Goal: Task Accomplishment & Management: Complete application form

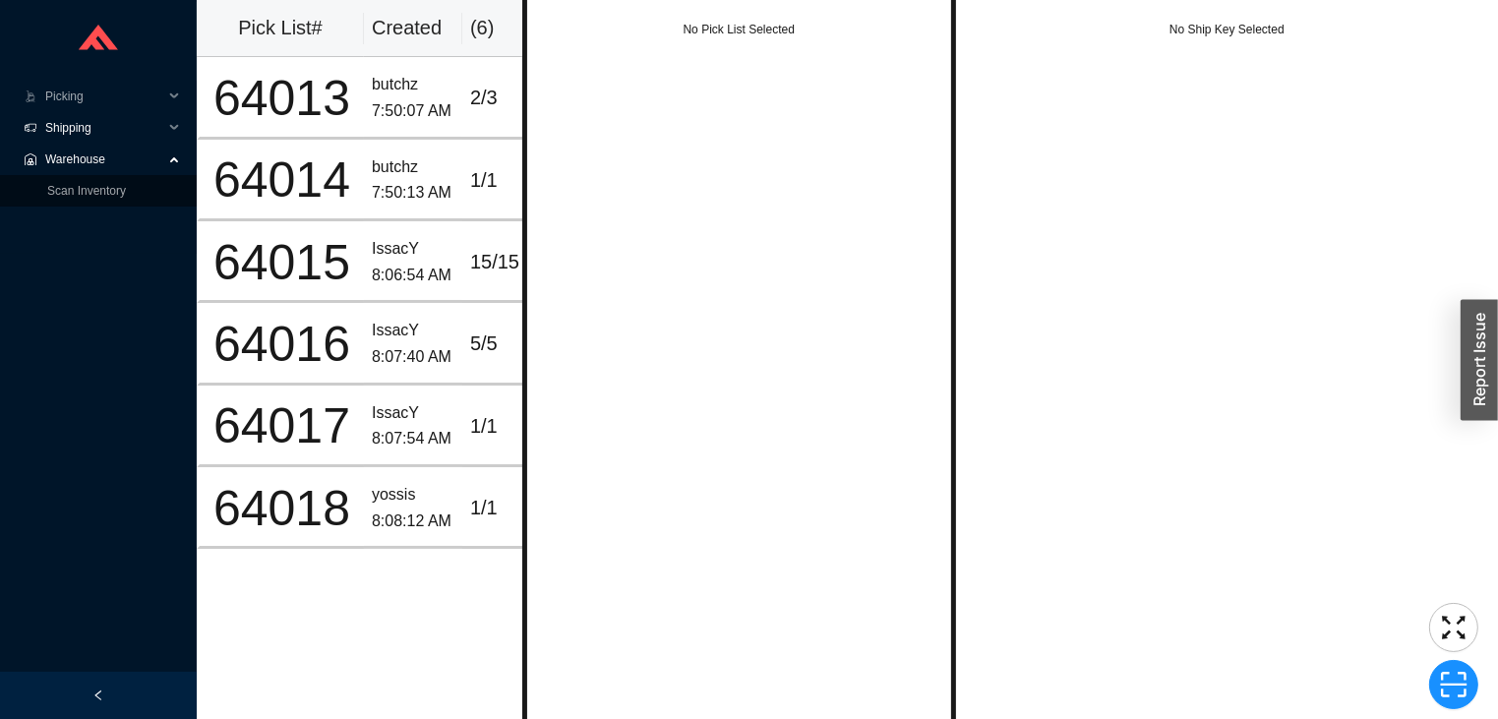
click at [106, 138] on span "Shipping" at bounding box center [104, 127] width 118 height 31
click at [93, 193] on link "Ship LTL" at bounding box center [70, 191] width 46 height 14
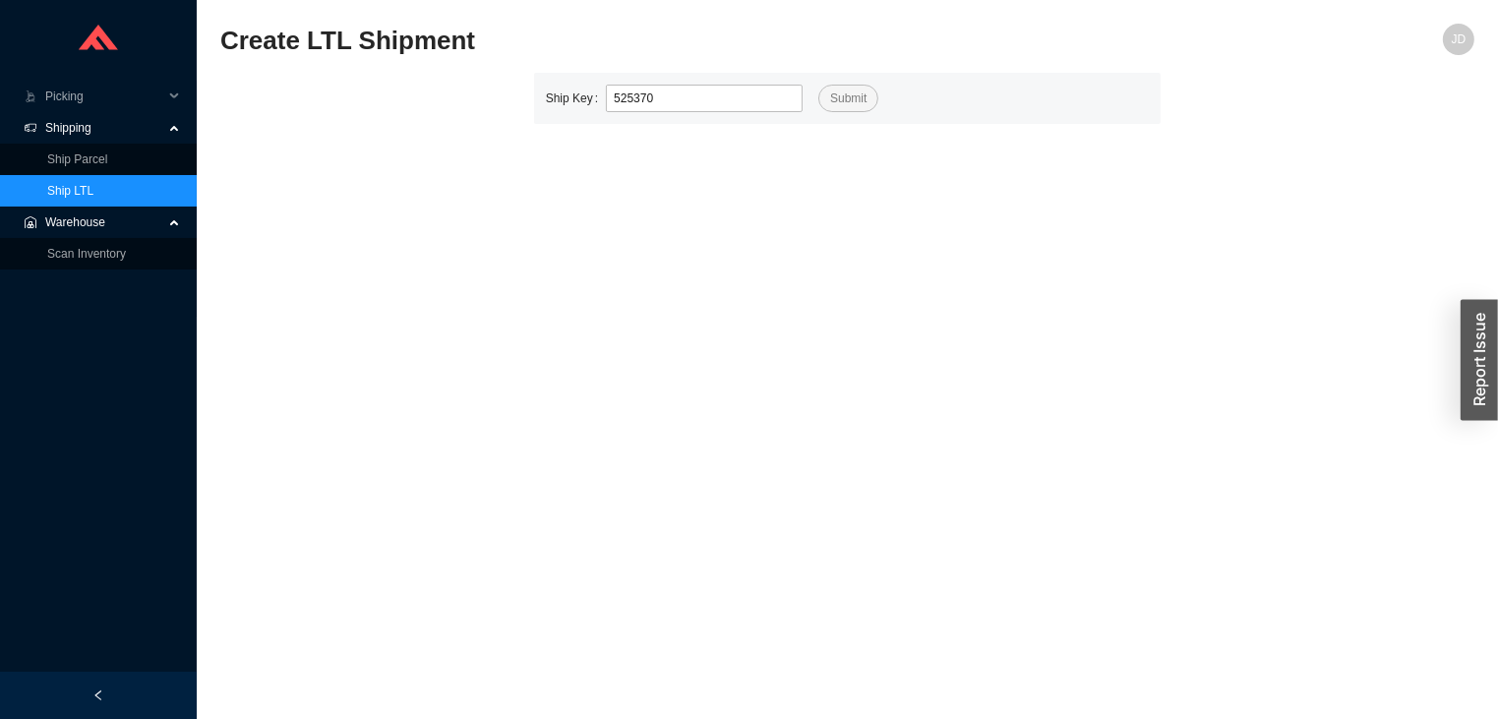
type input "525370"
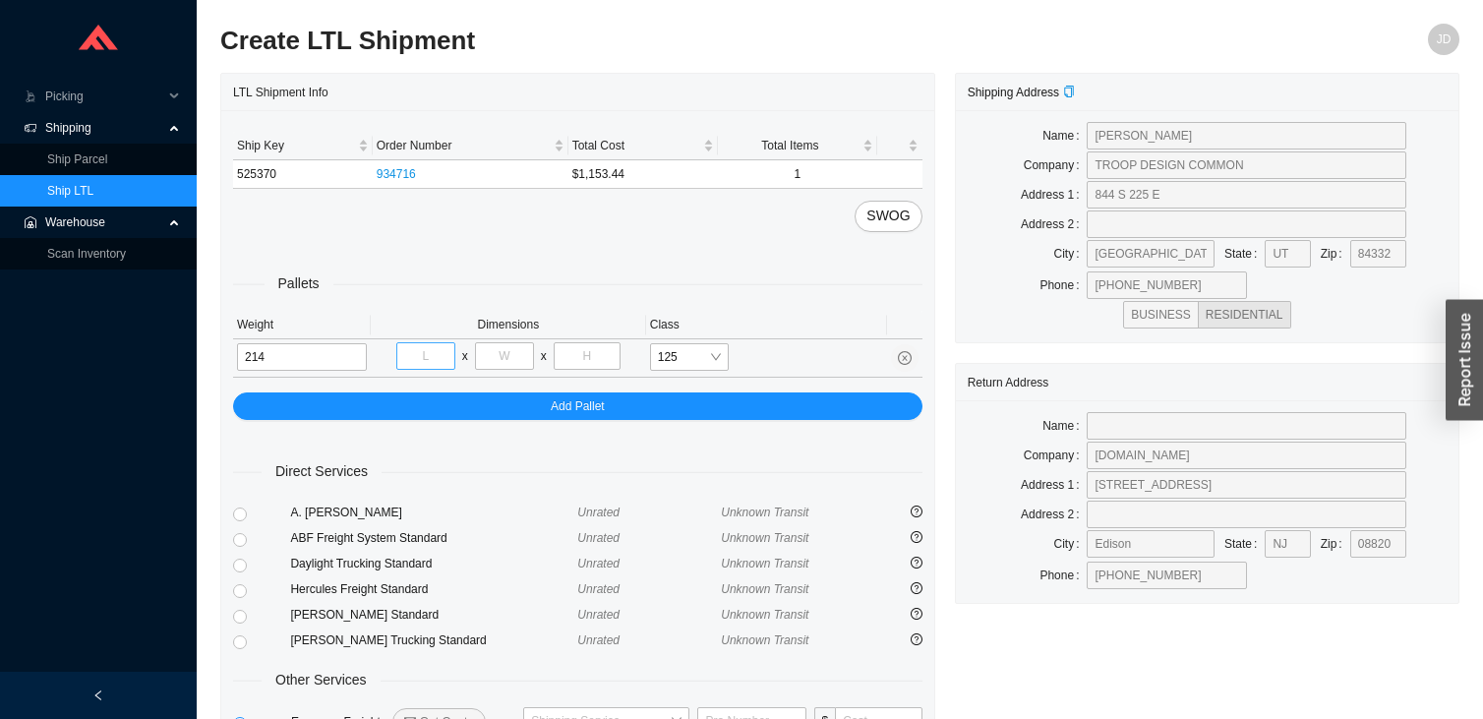
type input "214"
click at [429, 362] on input "tel" at bounding box center [425, 356] width 59 height 28
type input "48"
click at [510, 352] on input "tel" at bounding box center [504, 356] width 59 height 28
type input "32"
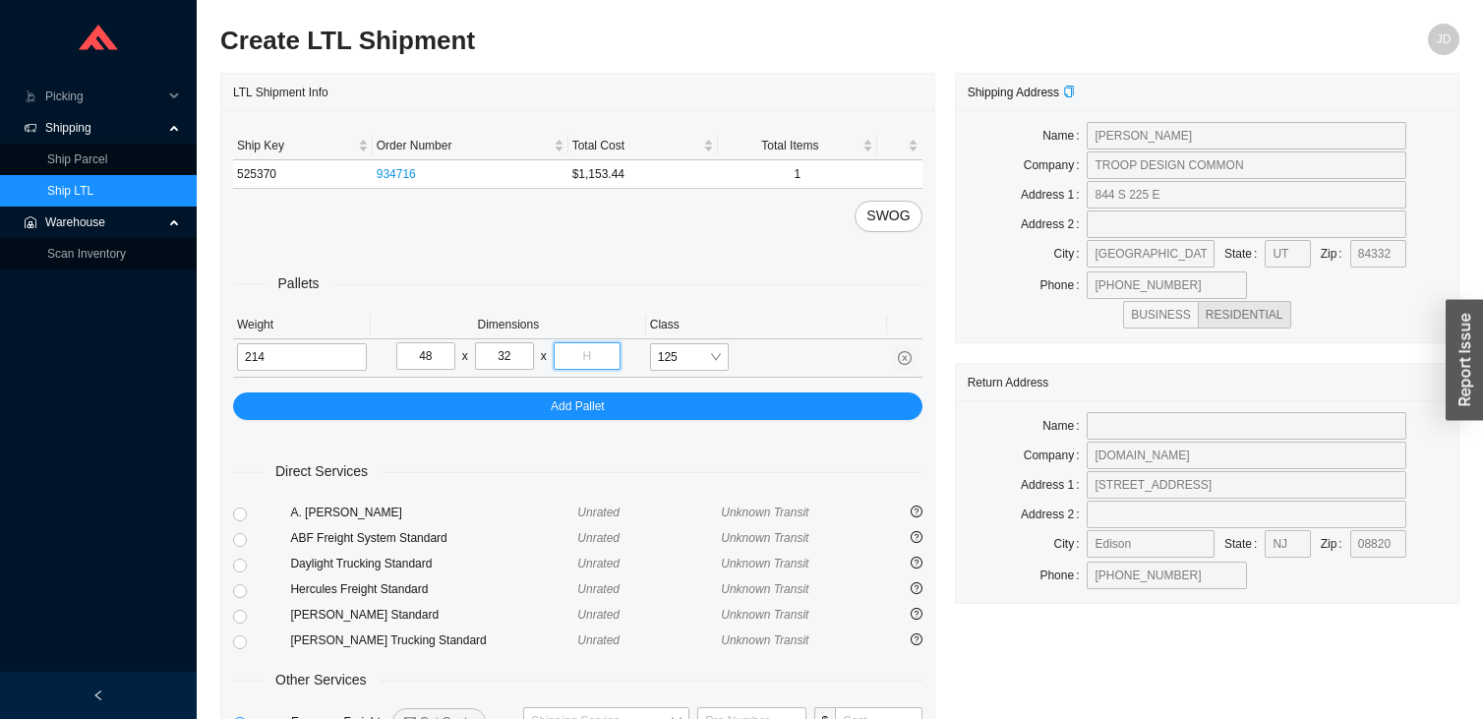
click at [590, 356] on input "tel" at bounding box center [587, 356] width 67 height 28
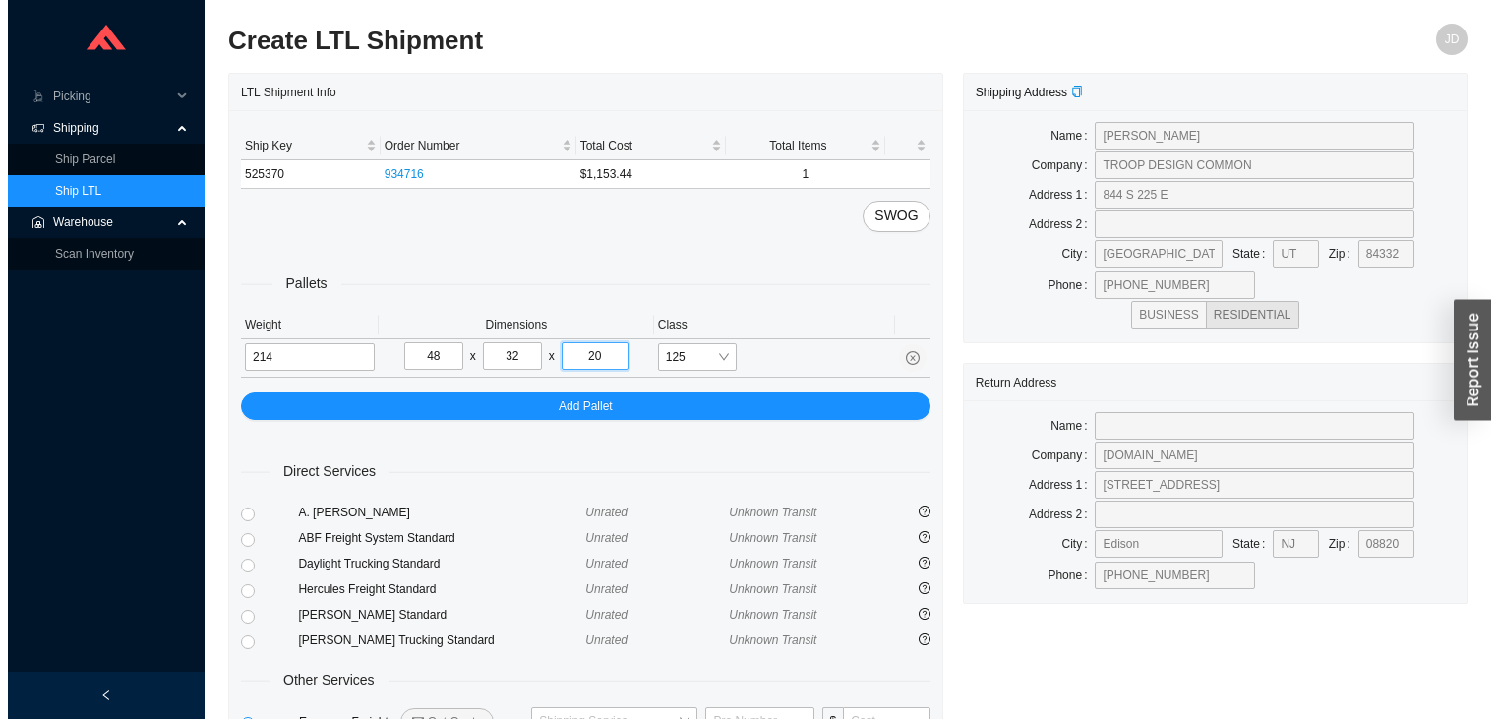
scroll to position [145, 0]
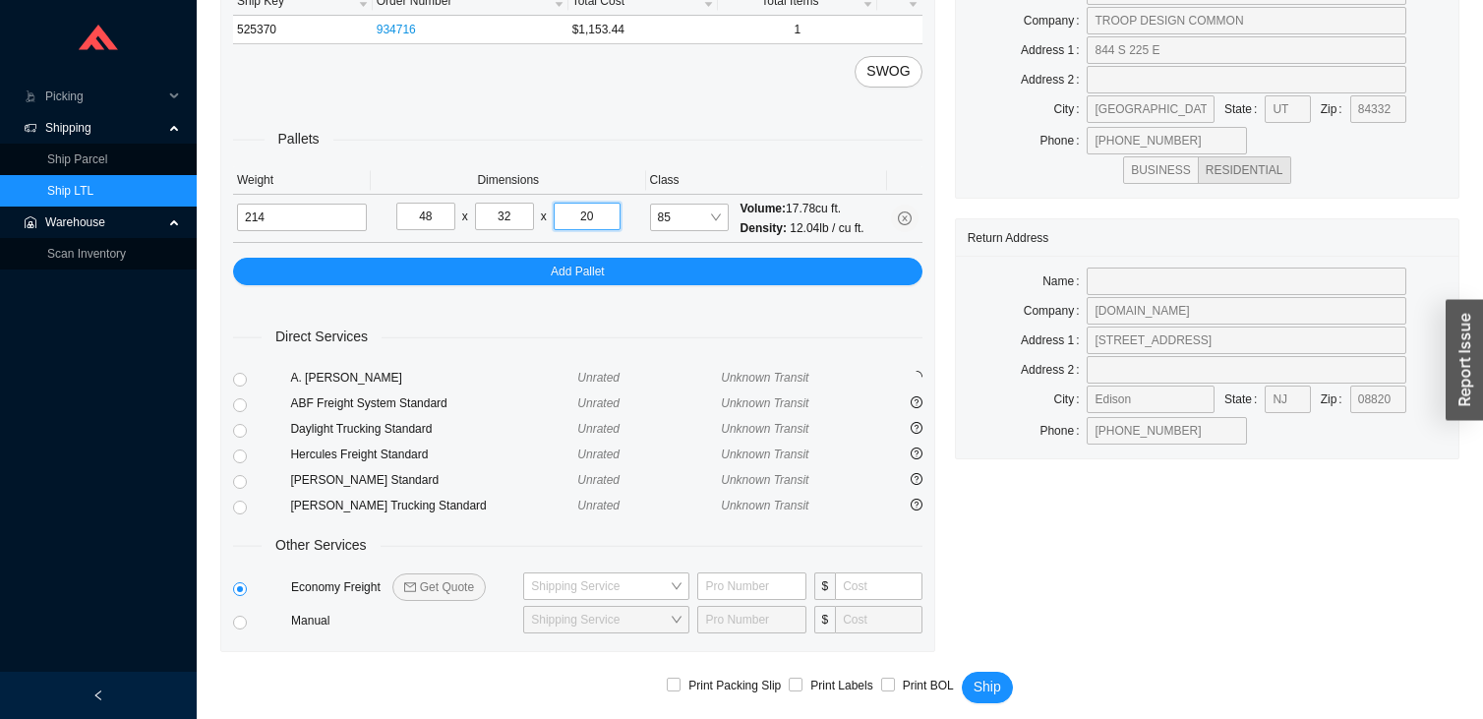
type input "20"
click at [423, 582] on span "Get Quote" at bounding box center [447, 587] width 54 height 20
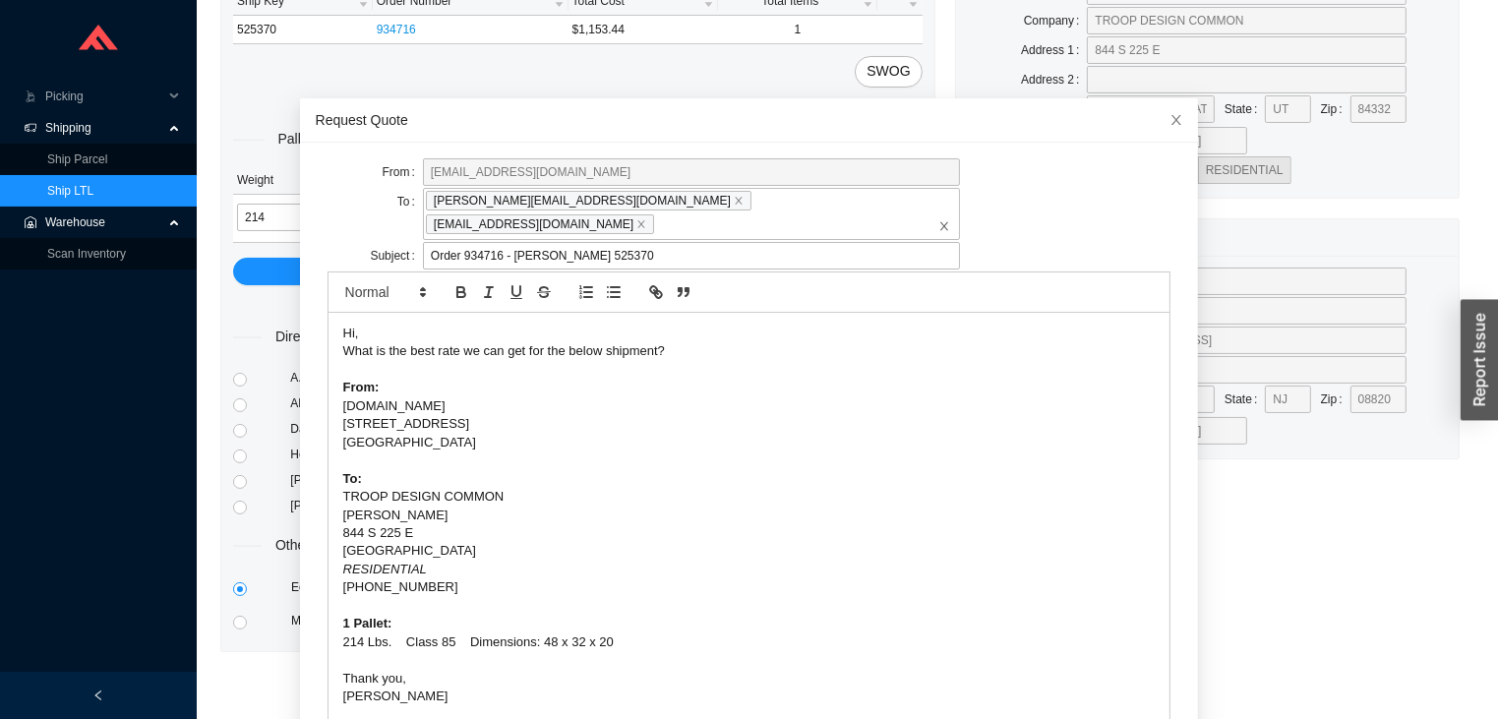
scroll to position [93, 0]
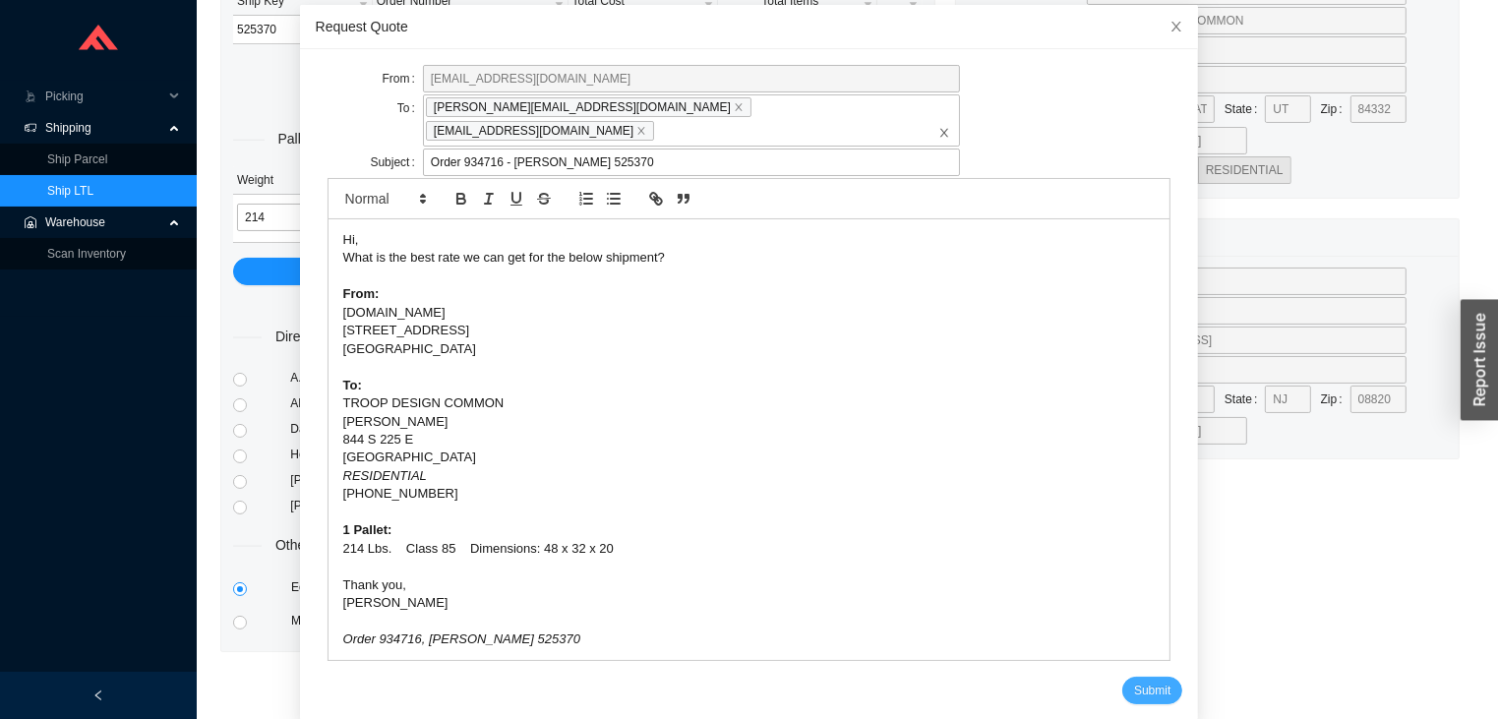
click at [1134, 681] on span "Submit" at bounding box center [1152, 691] width 36 height 20
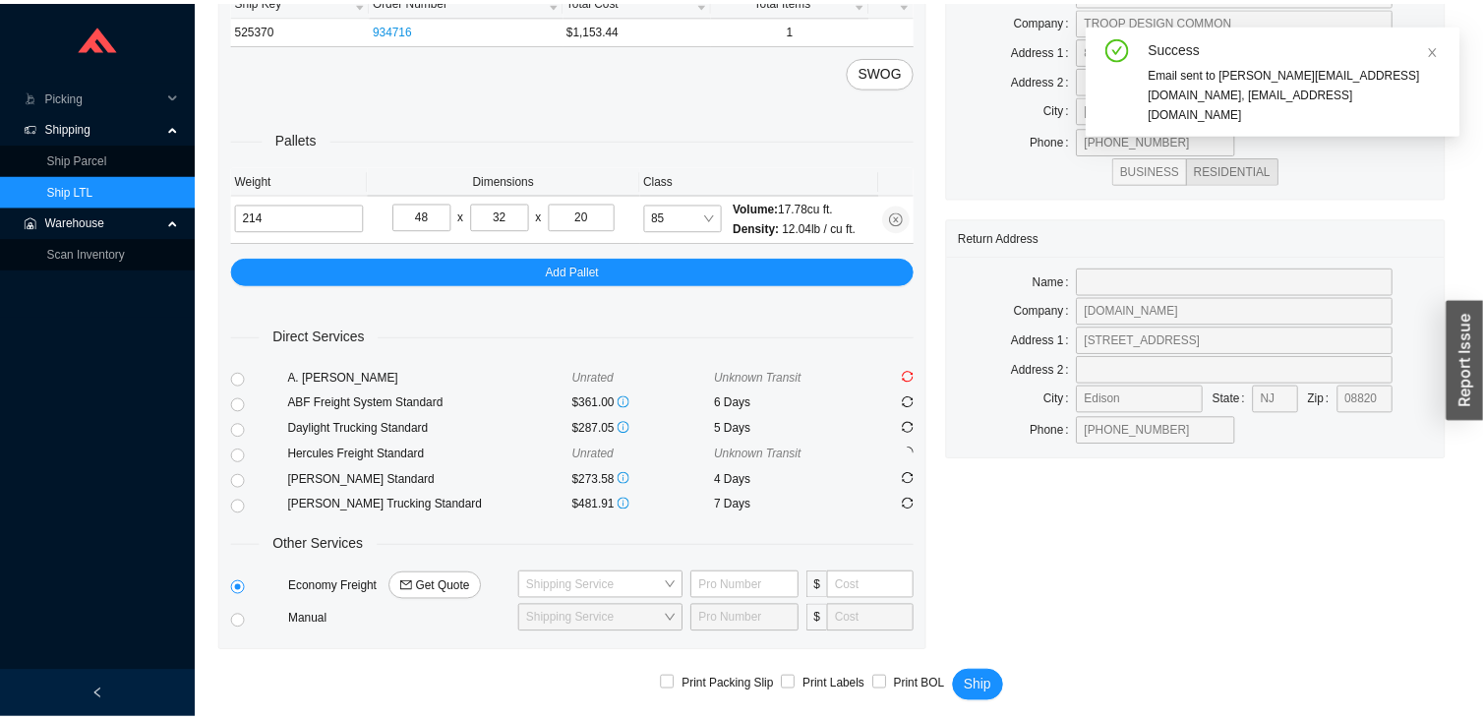
scroll to position [0, 0]
